Goal: Task Accomplishment & Management: Use online tool/utility

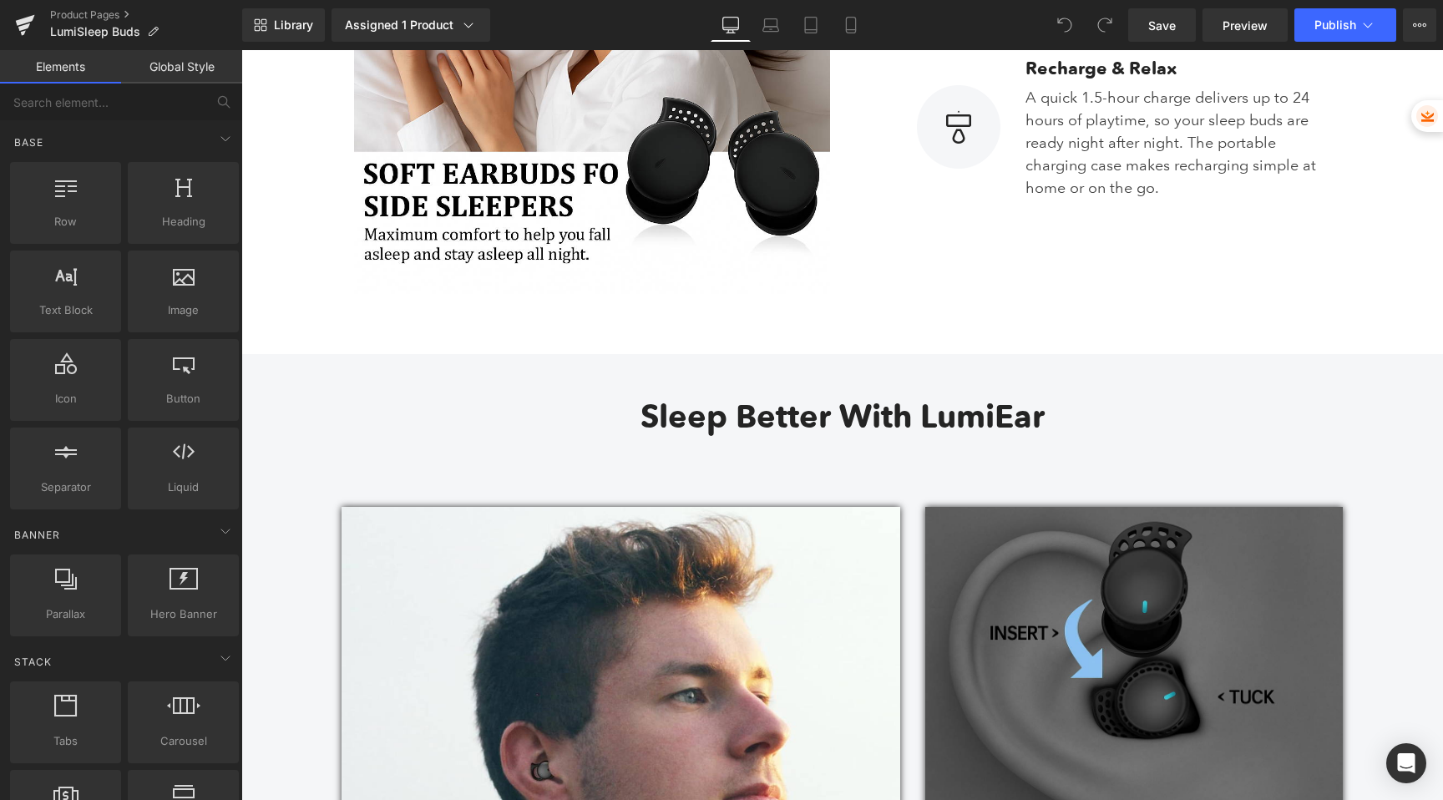
scroll to position [2240, 0]
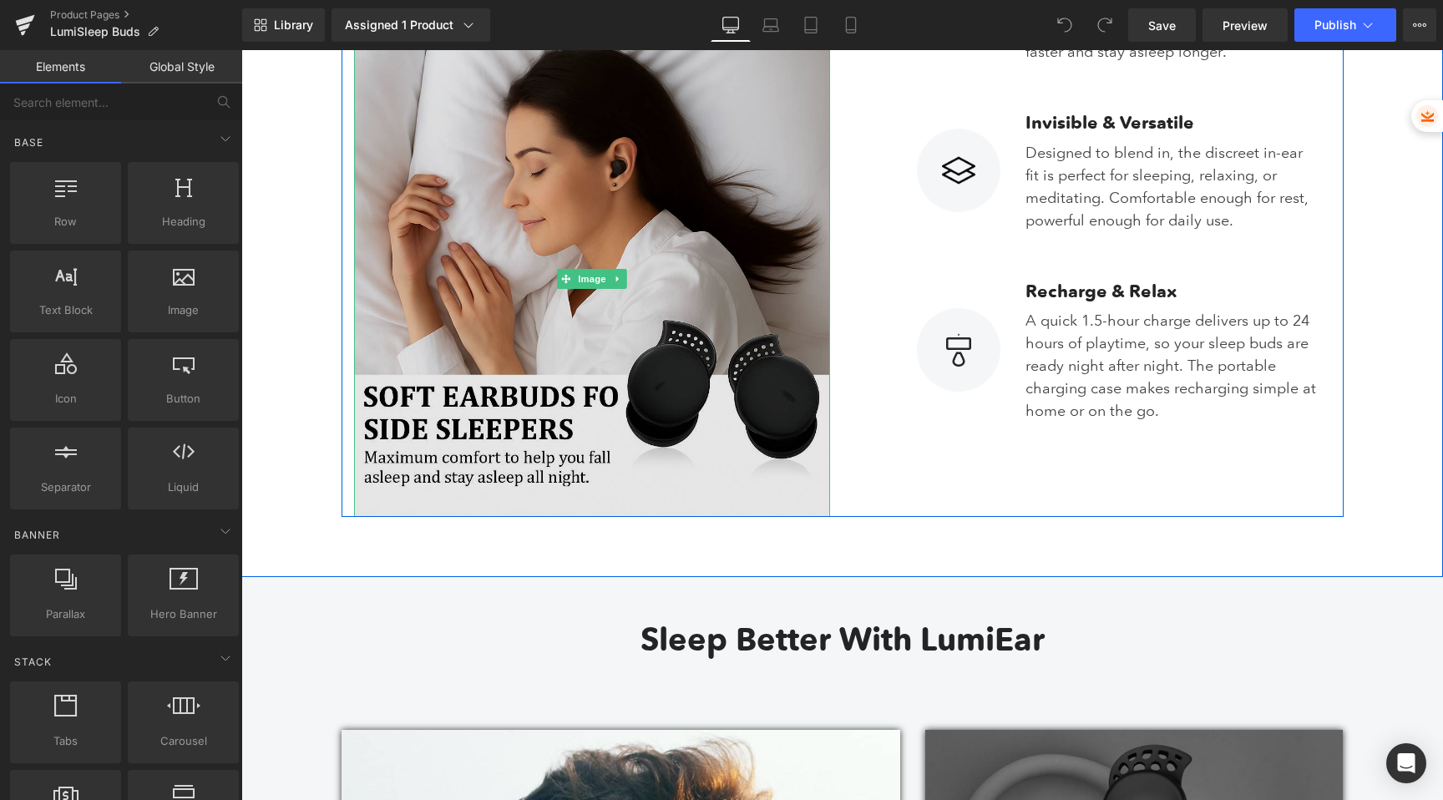
click at [636, 291] on img at bounding box center [592, 279] width 476 height 476
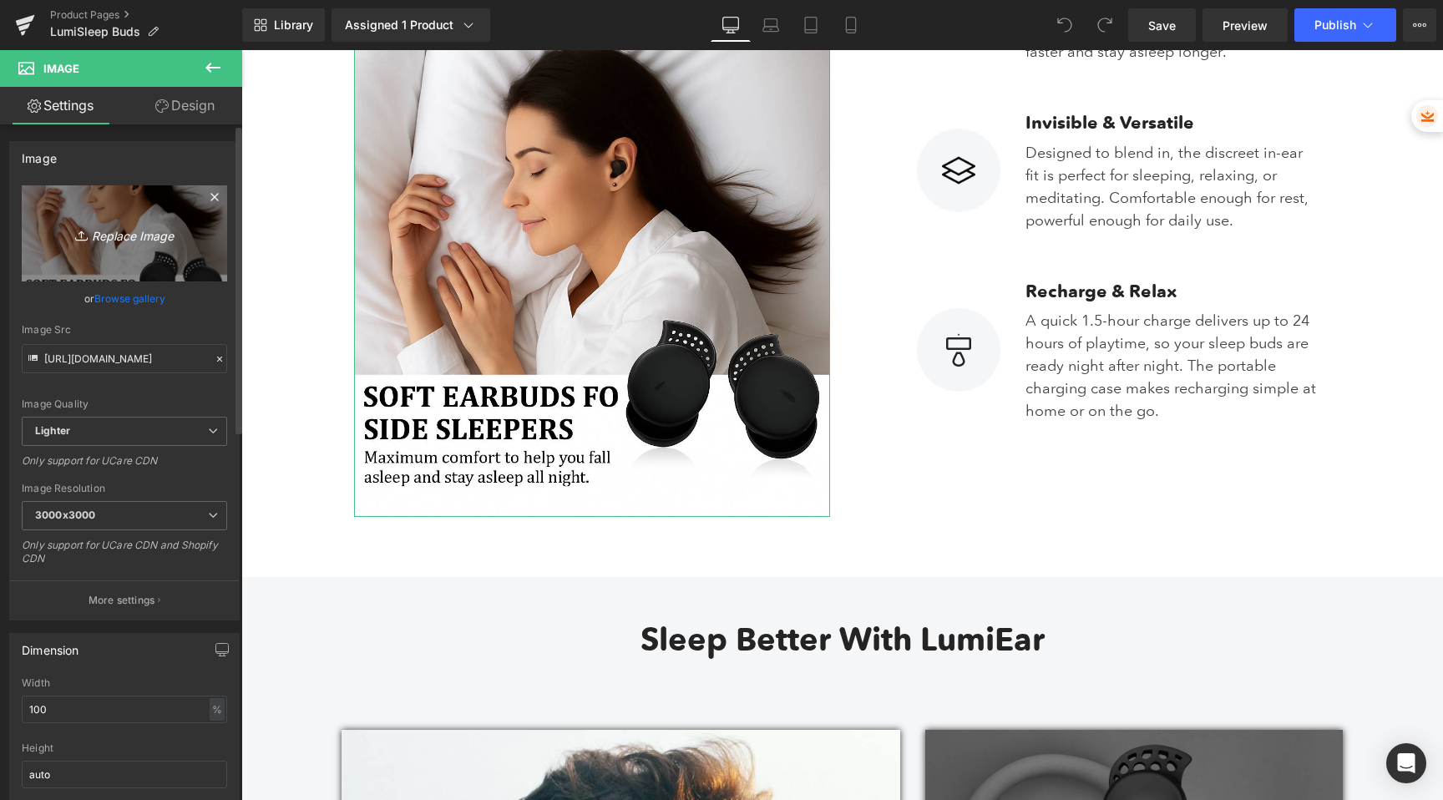
click at [87, 228] on icon "Replace Image" at bounding box center [125, 233] width 134 height 21
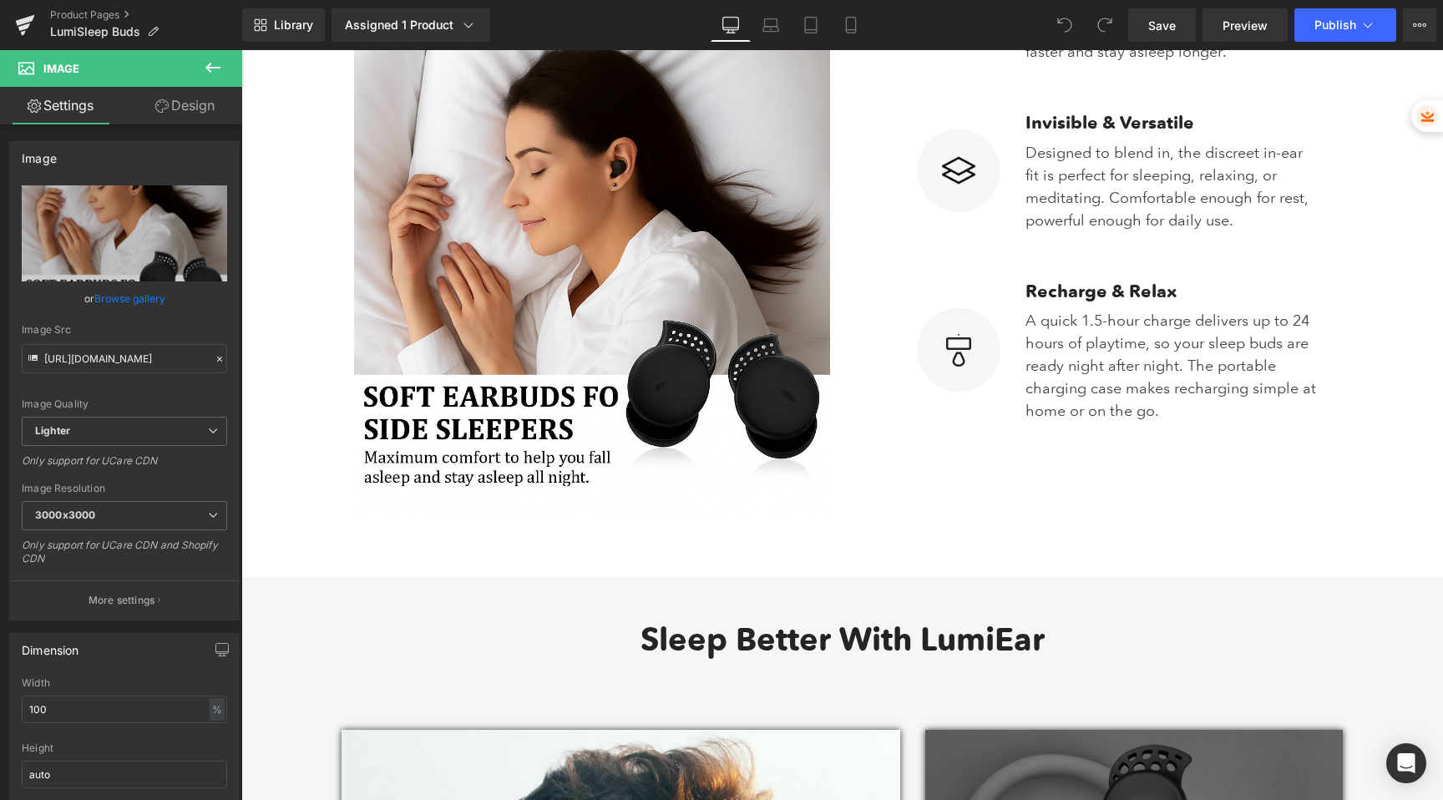
type input "C:\fakepath\ad934ff0-c46f-48e4-9460-6c02e9521c07.png"
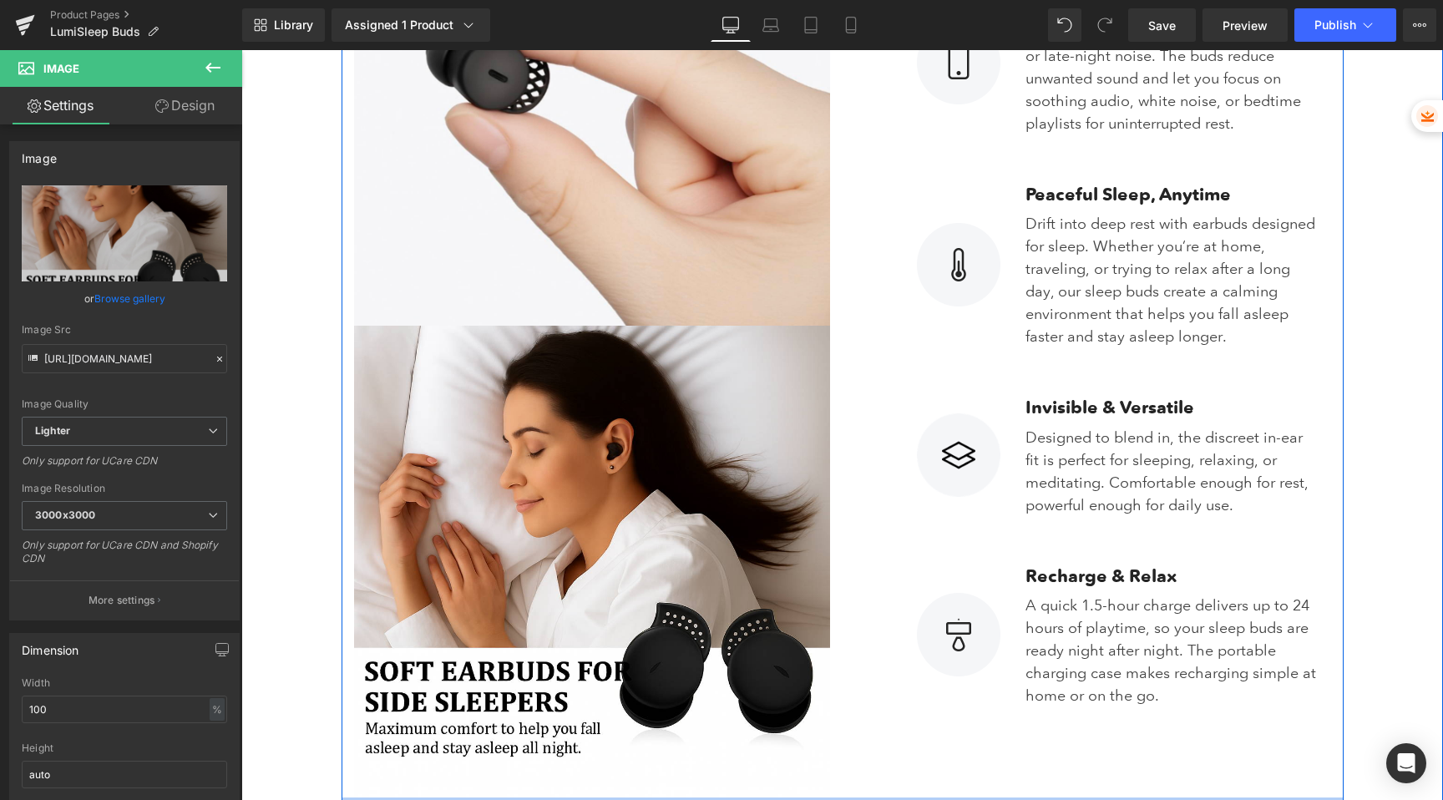
scroll to position [1924, 0]
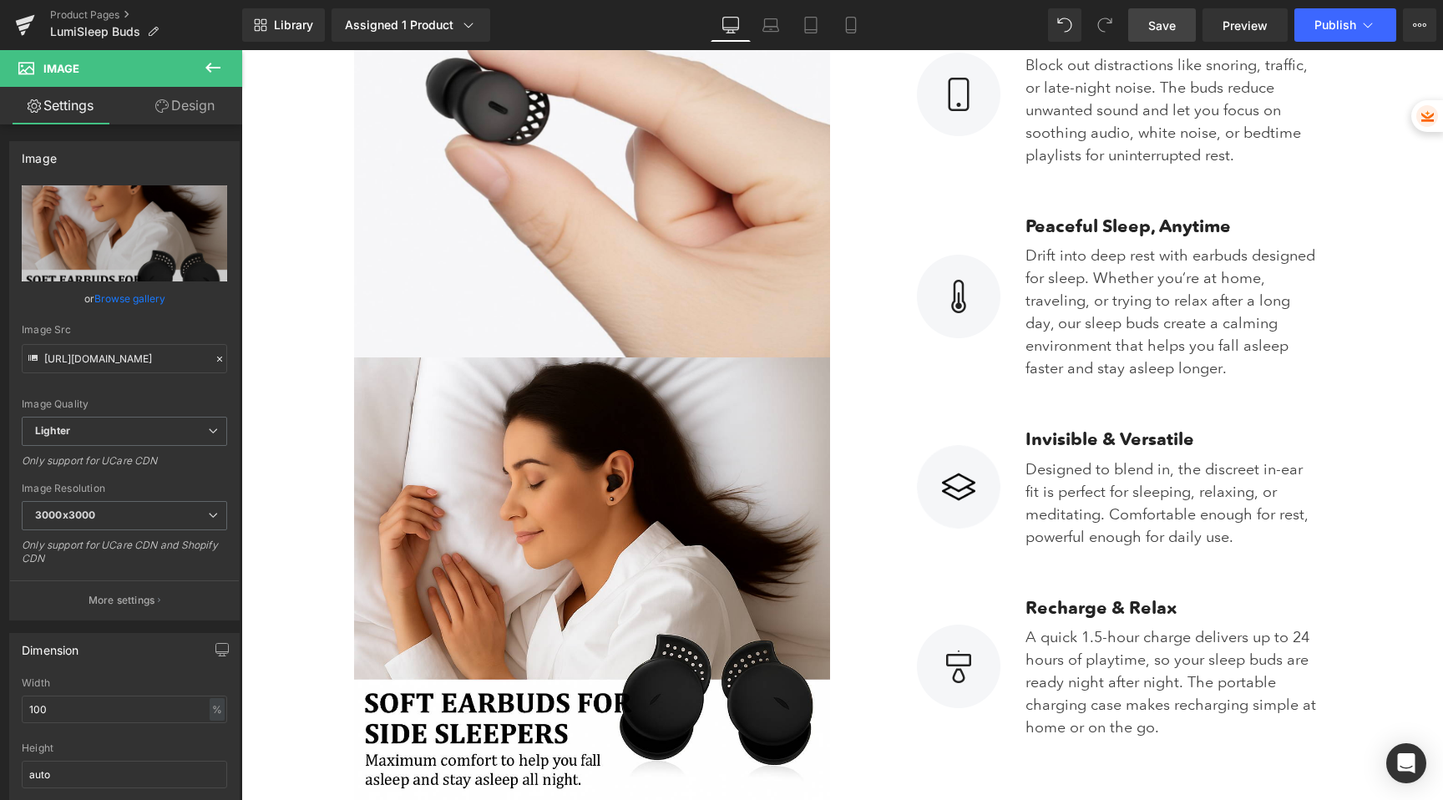
click at [1155, 20] on span "Save" at bounding box center [1162, 26] width 28 height 18
click at [1324, 28] on span "Publish" at bounding box center [1336, 24] width 42 height 13
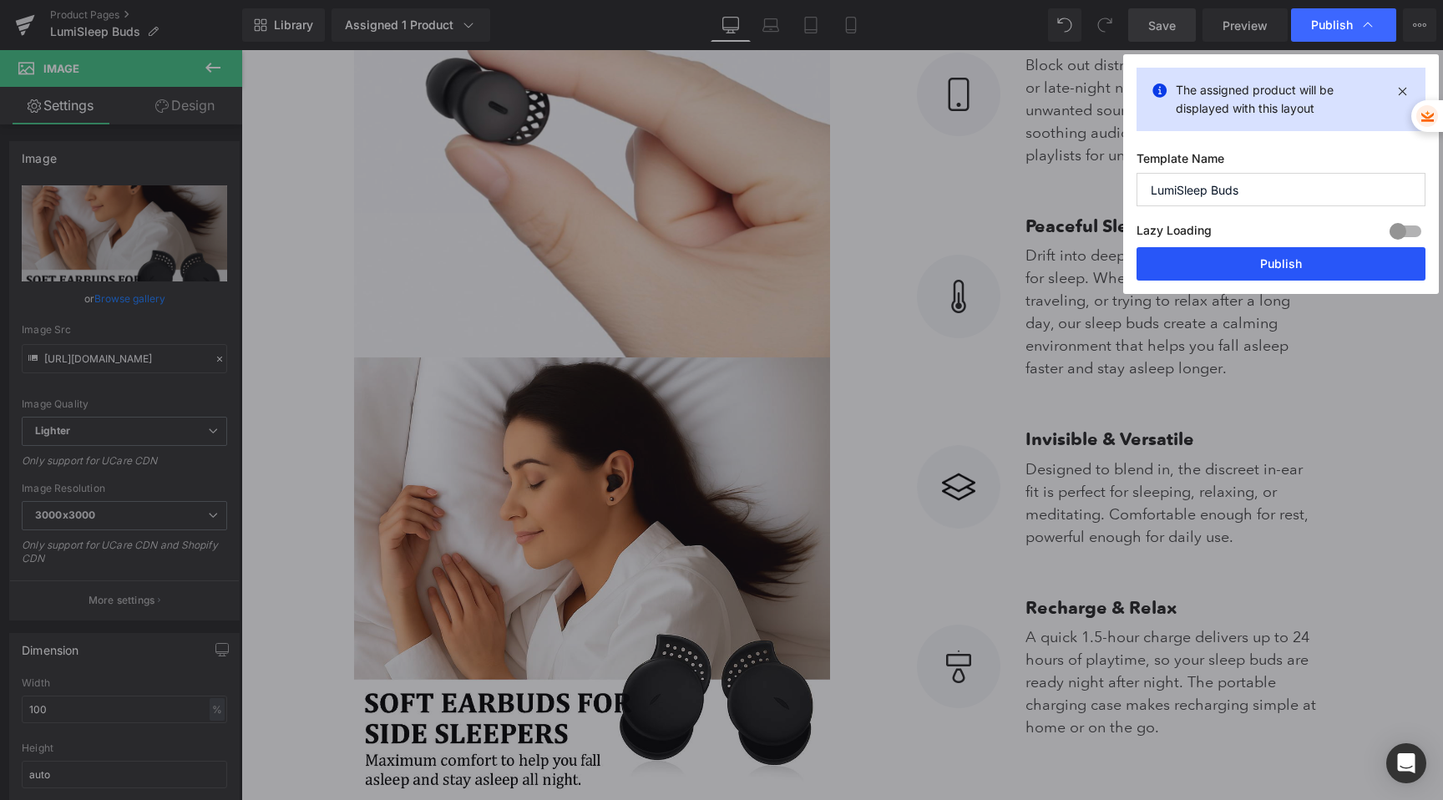
click at [1240, 255] on button "Publish" at bounding box center [1281, 263] width 289 height 33
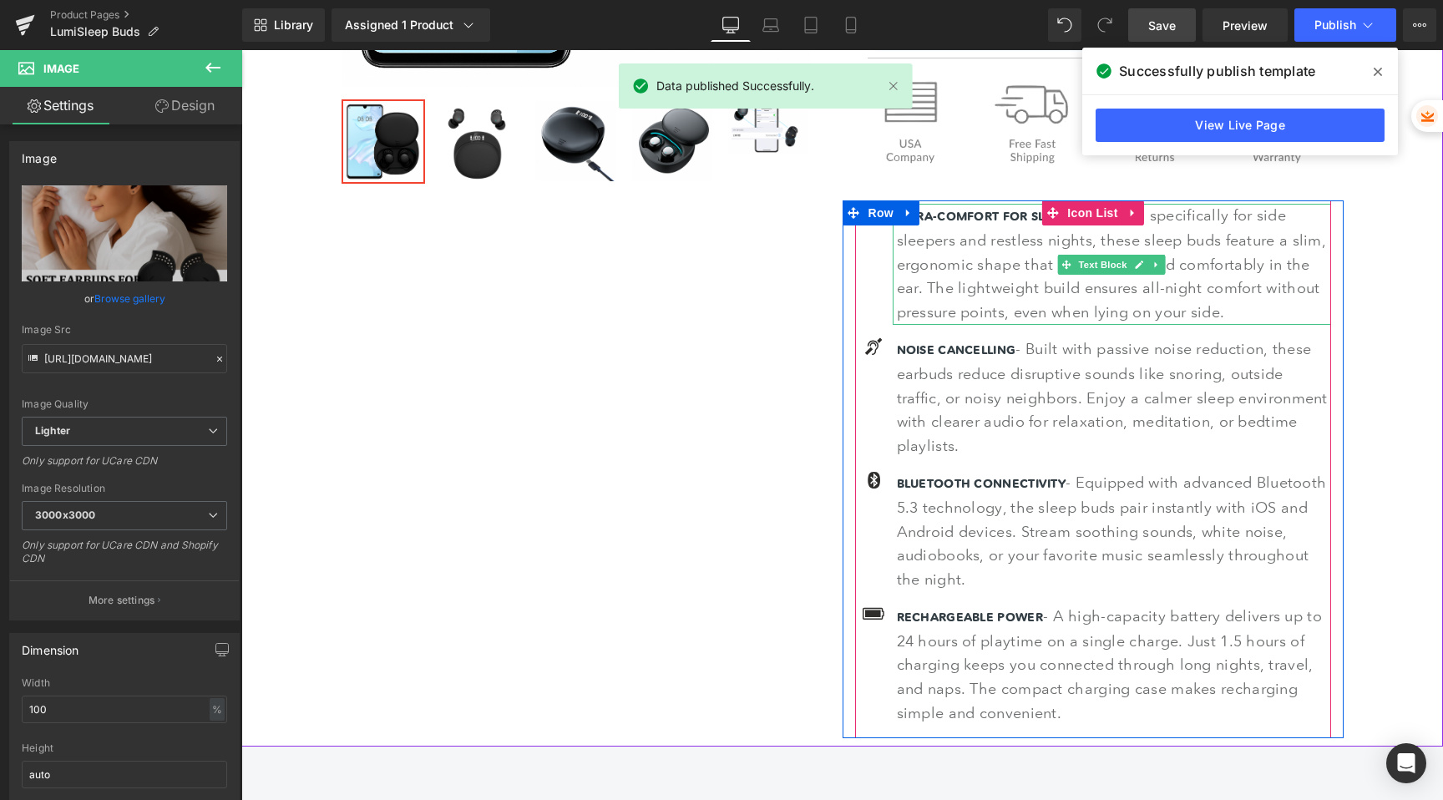
scroll to position [0, 0]
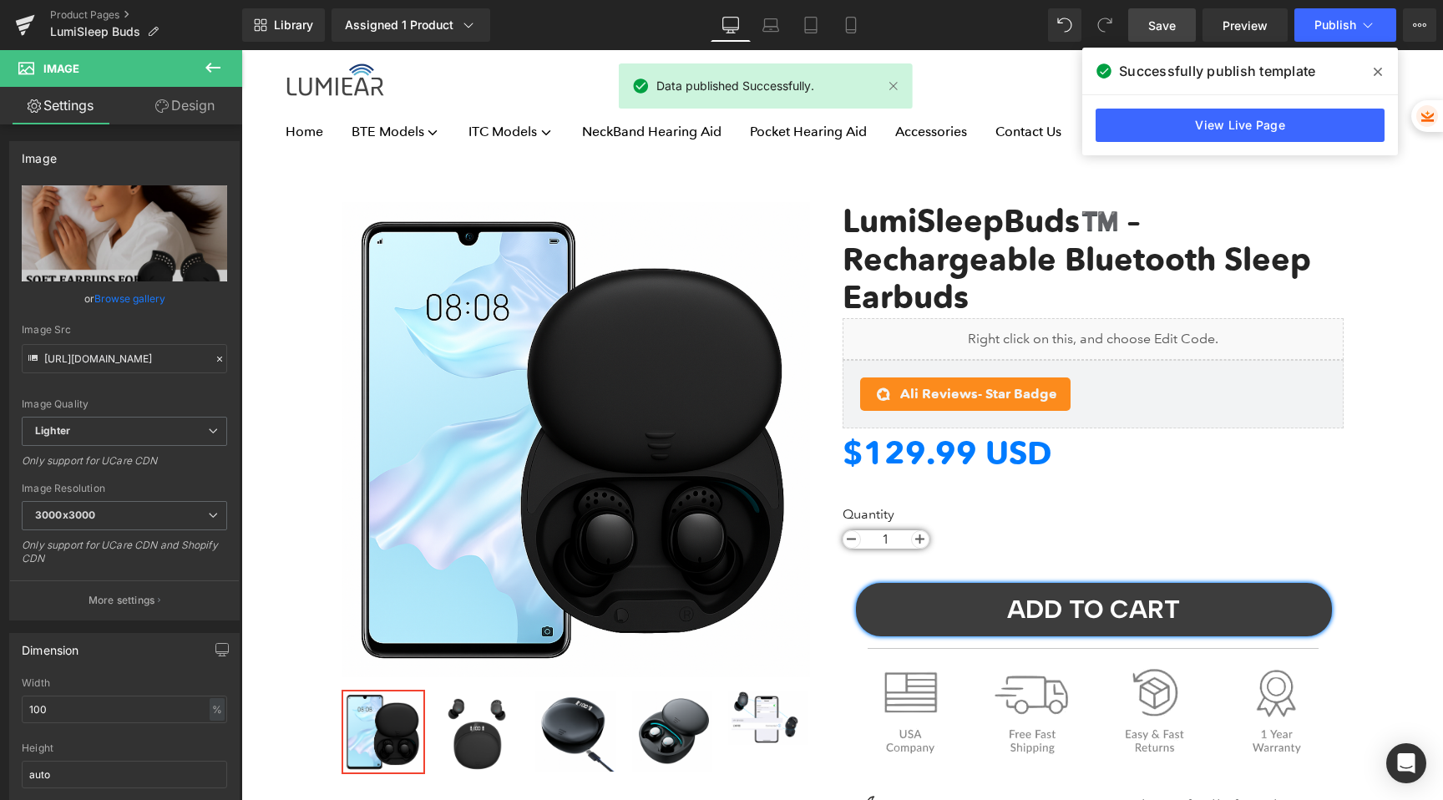
click at [1154, 23] on span "Save" at bounding box center [1162, 26] width 28 height 18
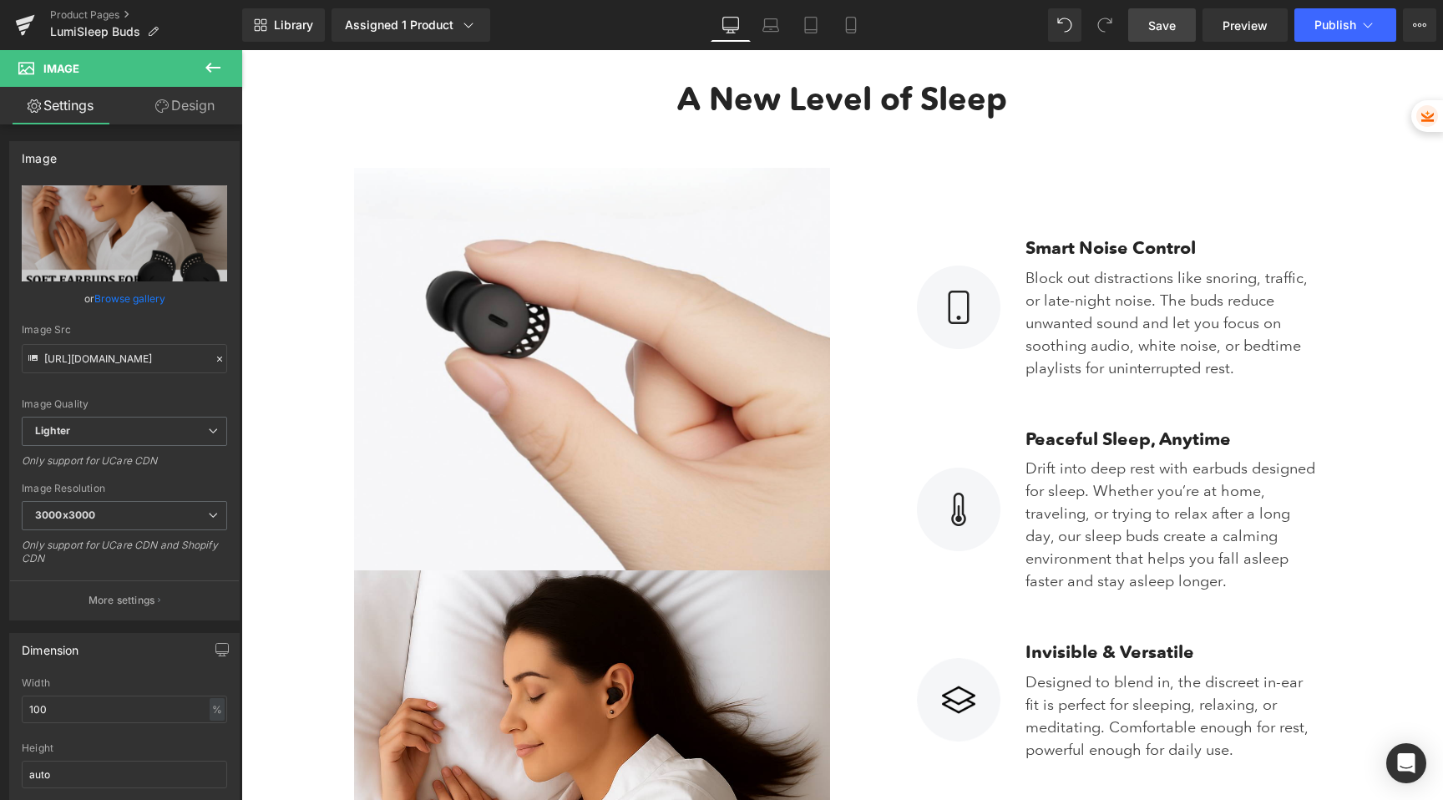
scroll to position [1799, 0]
